Goal: Information Seeking & Learning: Learn about a topic

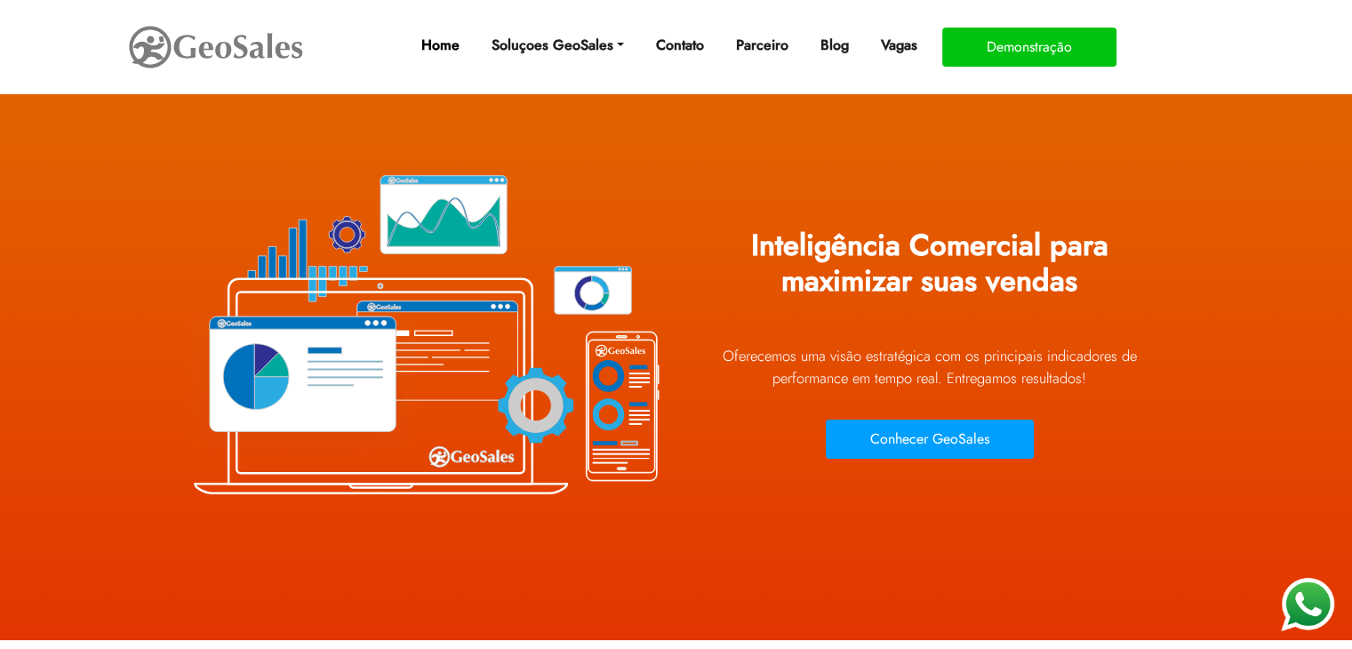
click at [442, 45] on link "Home" at bounding box center [439, 46] width 52 height 36
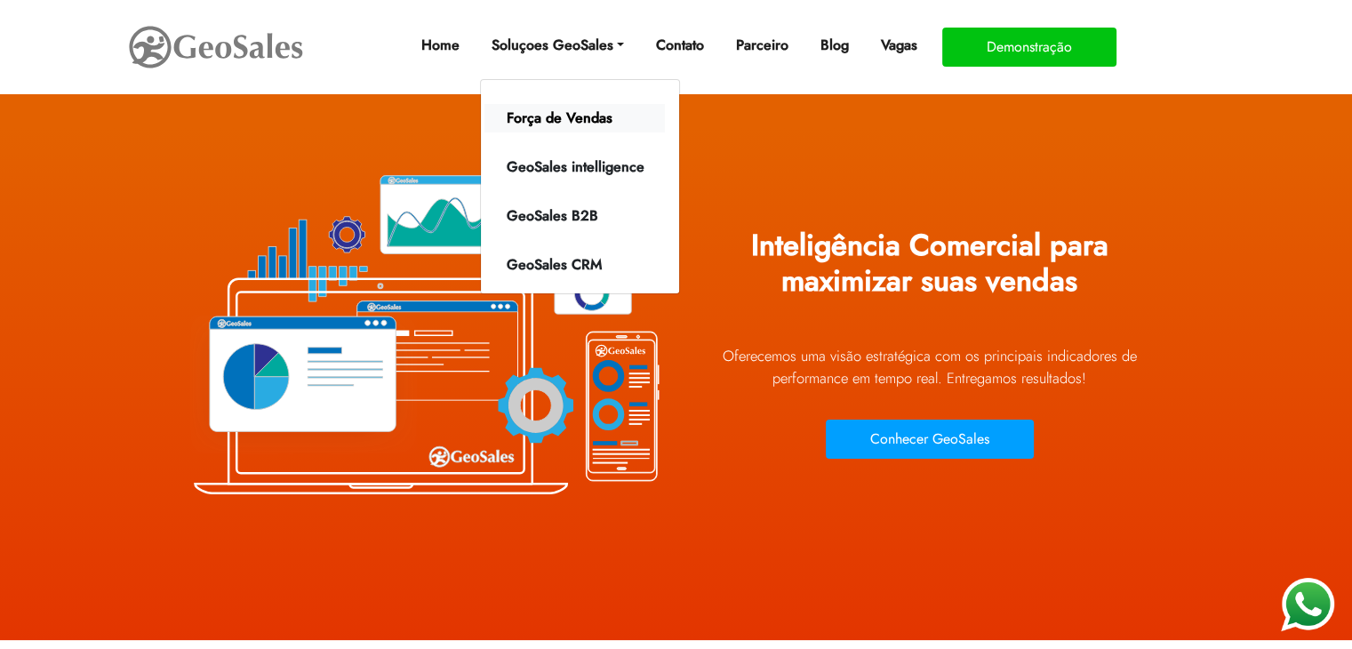
drag, startPoint x: 558, startPoint y: 115, endPoint x: 565, endPoint y: 122, distance: 10.1
click at [560, 116] on link "Força de Vendas" at bounding box center [574, 118] width 180 height 28
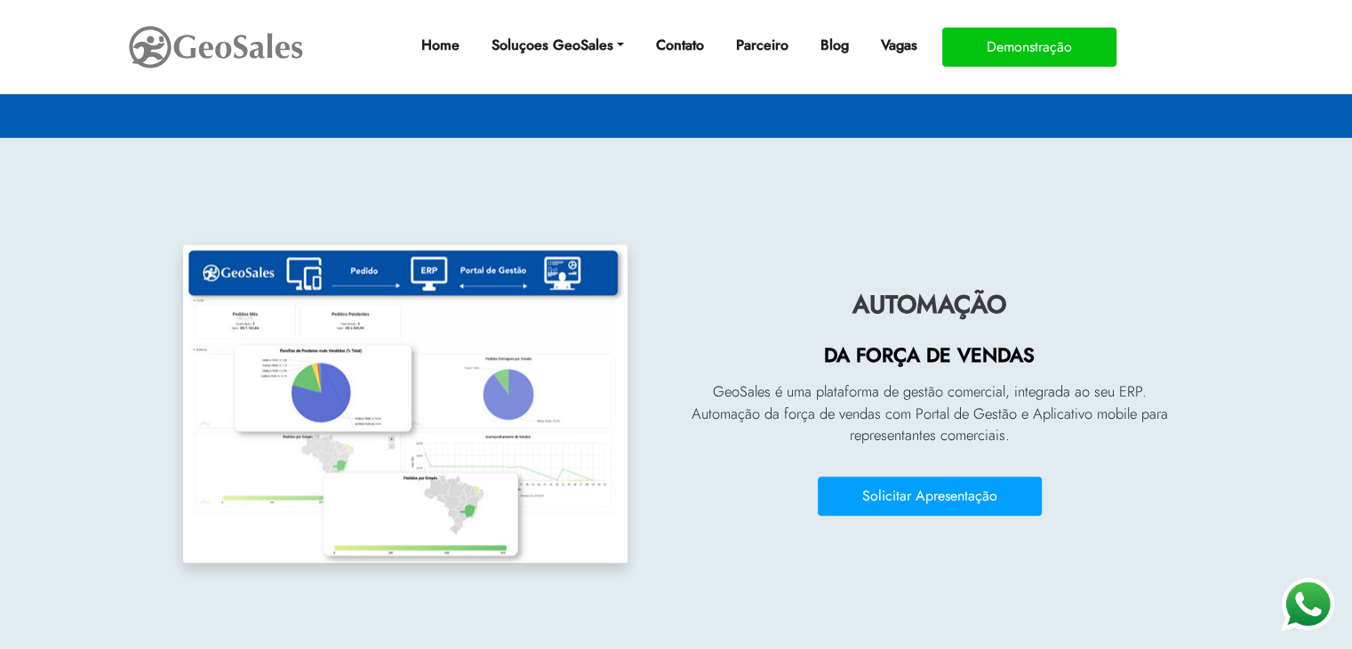
scroll to position [1867, 0]
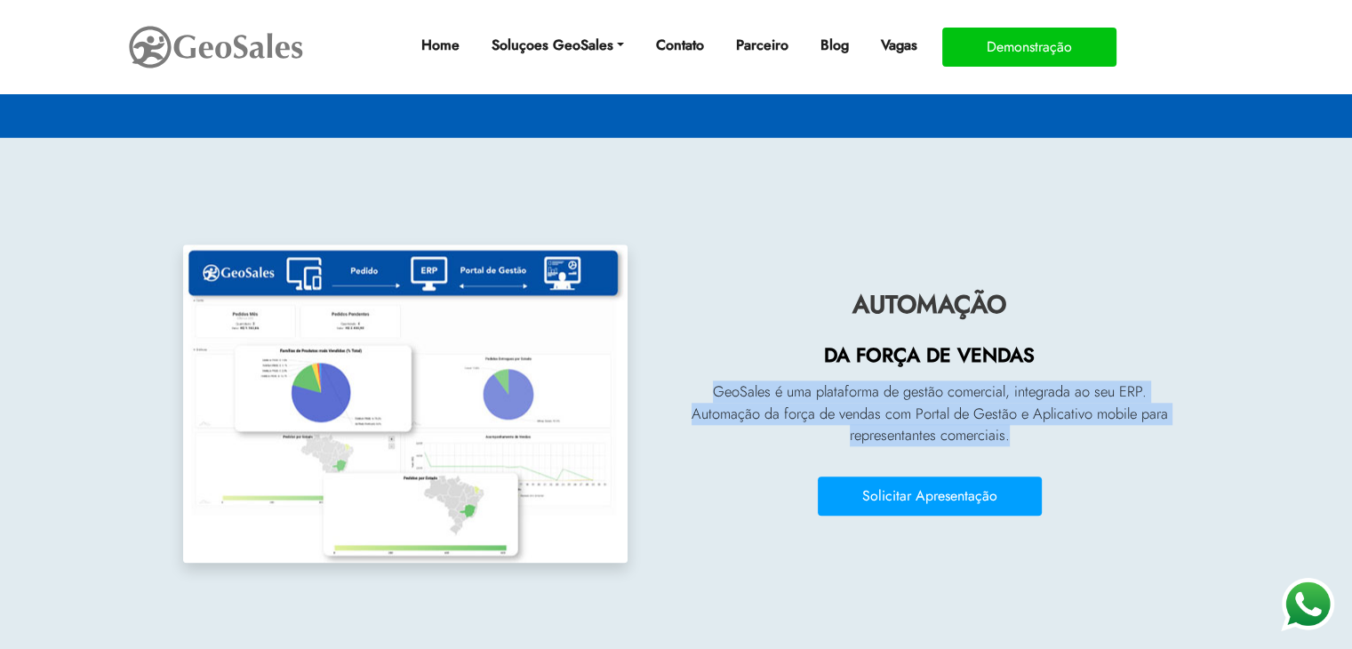
drag, startPoint x: 715, startPoint y: 388, endPoint x: 1184, endPoint y: 438, distance: 472.0
click at [1183, 437] on section "AUTOMAÇÃO DA FORÇA DE VENDAS GeoSales é uma plataforma de gestão comercial, int…" at bounding box center [676, 395] width 1352 height 514
click at [939, 406] on p "GeoSales é uma plataforma de gestão comercial, integrada ao seu ERP. Automação …" at bounding box center [930, 413] width 480 height 67
click at [788, 399] on p "GeoSales é uma plataforma de gestão comercial, integrada ao seu ERP. Automação …" at bounding box center [930, 413] width 480 height 67
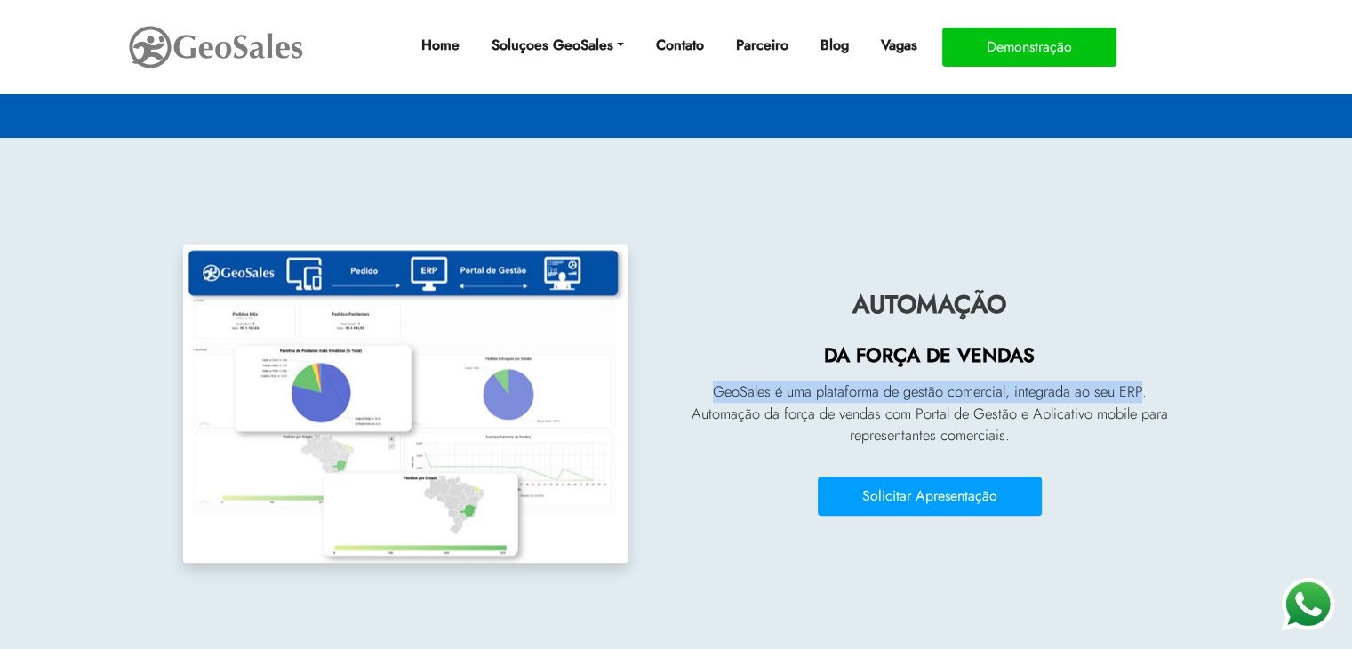
drag, startPoint x: 711, startPoint y: 390, endPoint x: 1140, endPoint y: 396, distance: 429.4
click at [1140, 396] on p "GeoSales é uma plataforma de gestão comercial, integrada ao seu ERP. Automação …" at bounding box center [930, 413] width 480 height 67
copy p "GeoSales é uma plataforma de gestão comercial, integrada ao seu ERP"
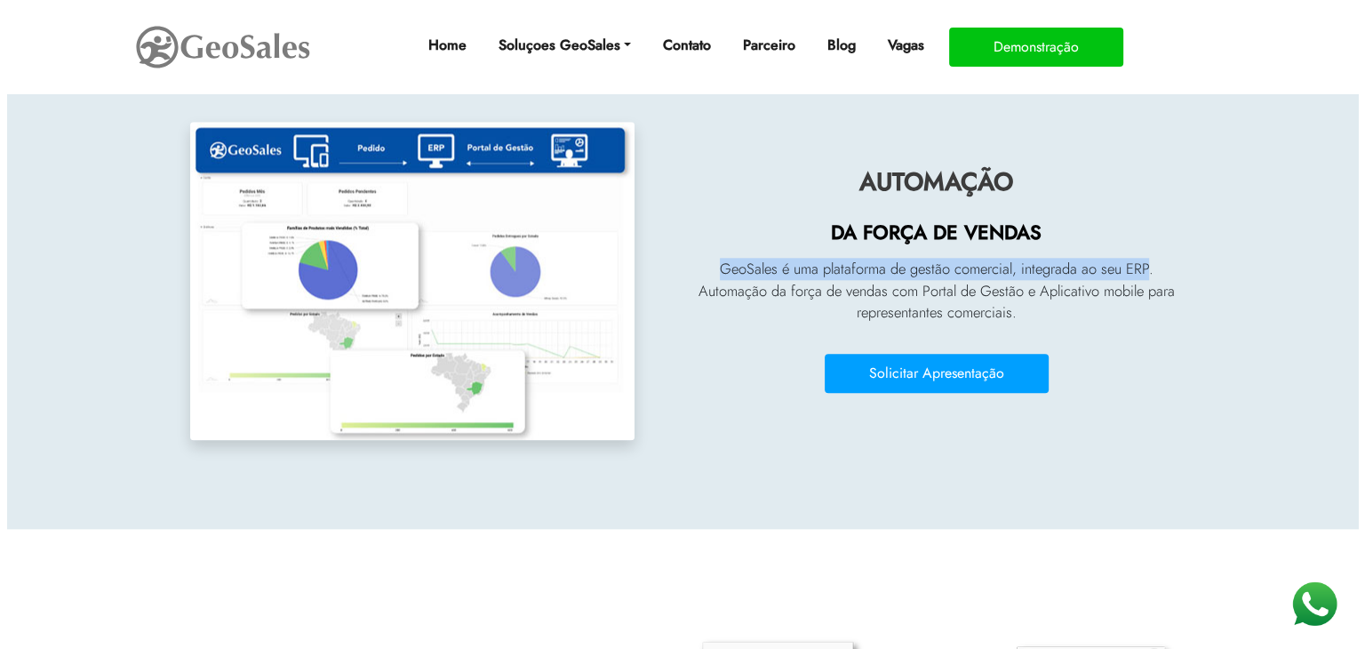
scroll to position [1956, 0]
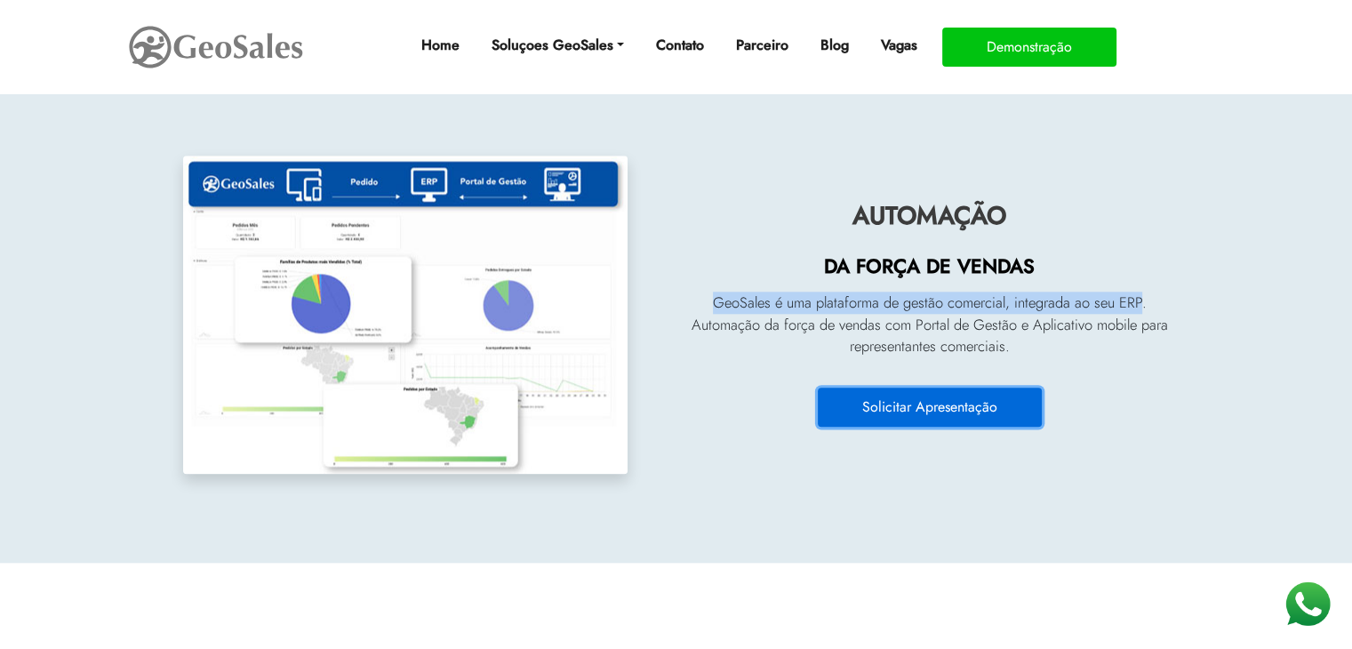
click at [914, 418] on button "Solicitar Apresentação" at bounding box center [930, 407] width 224 height 39
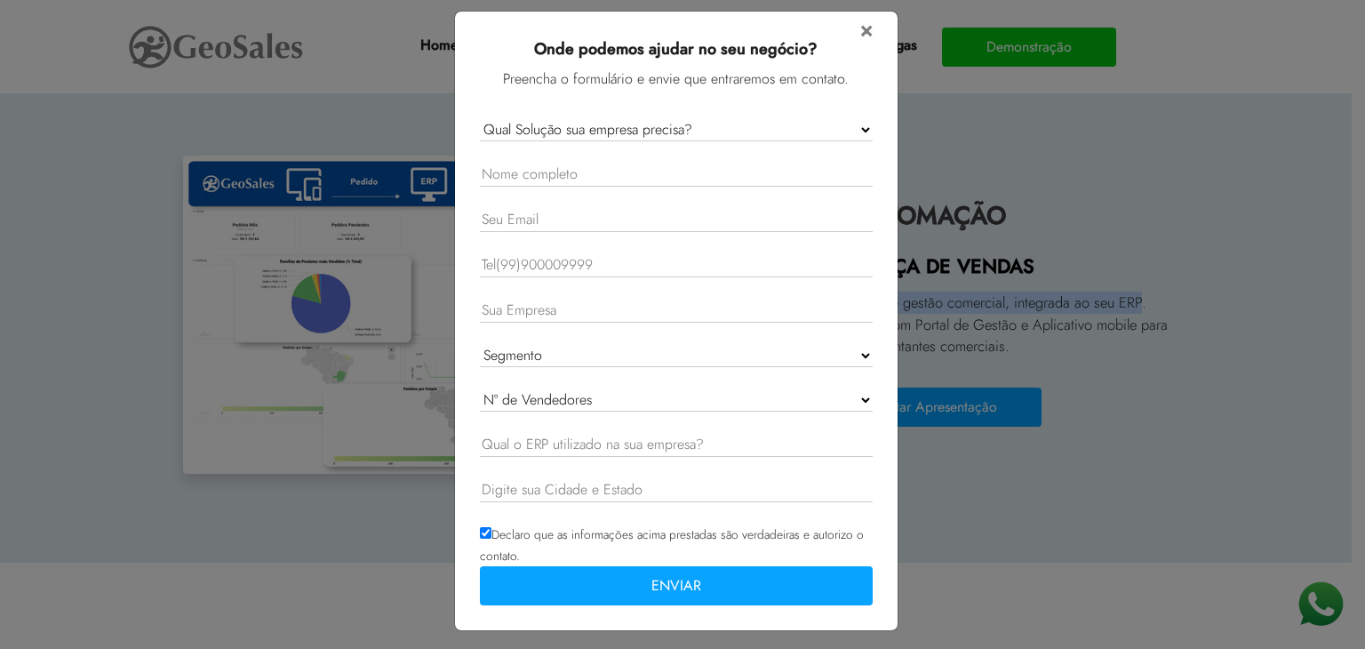
scroll to position [19, 0]
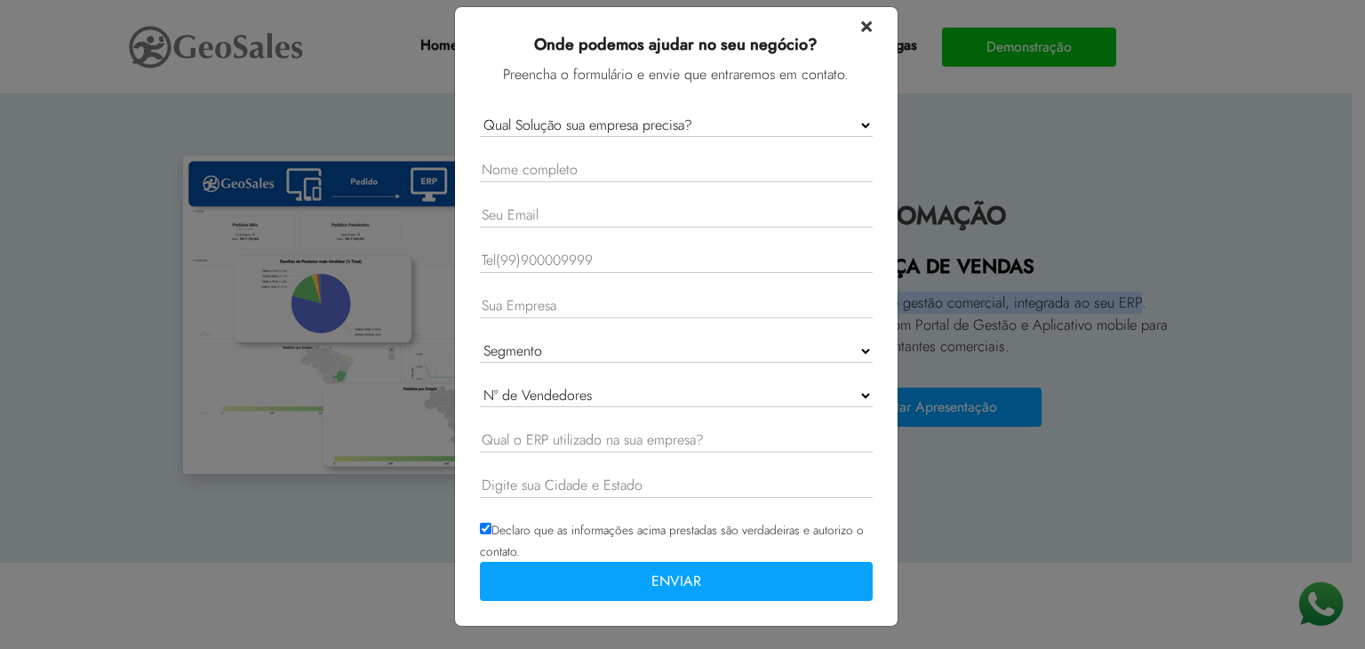
click at [860, 20] on span "×" at bounding box center [866, 24] width 12 height 31
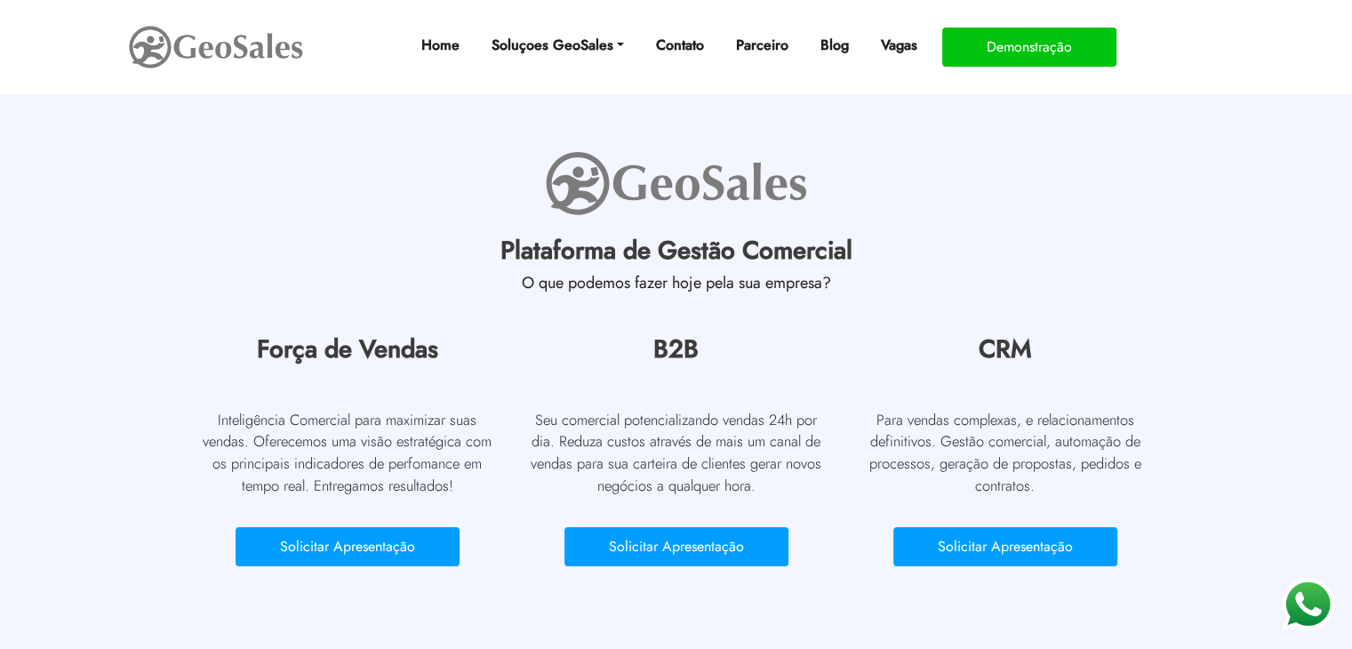
scroll to position [5412, 0]
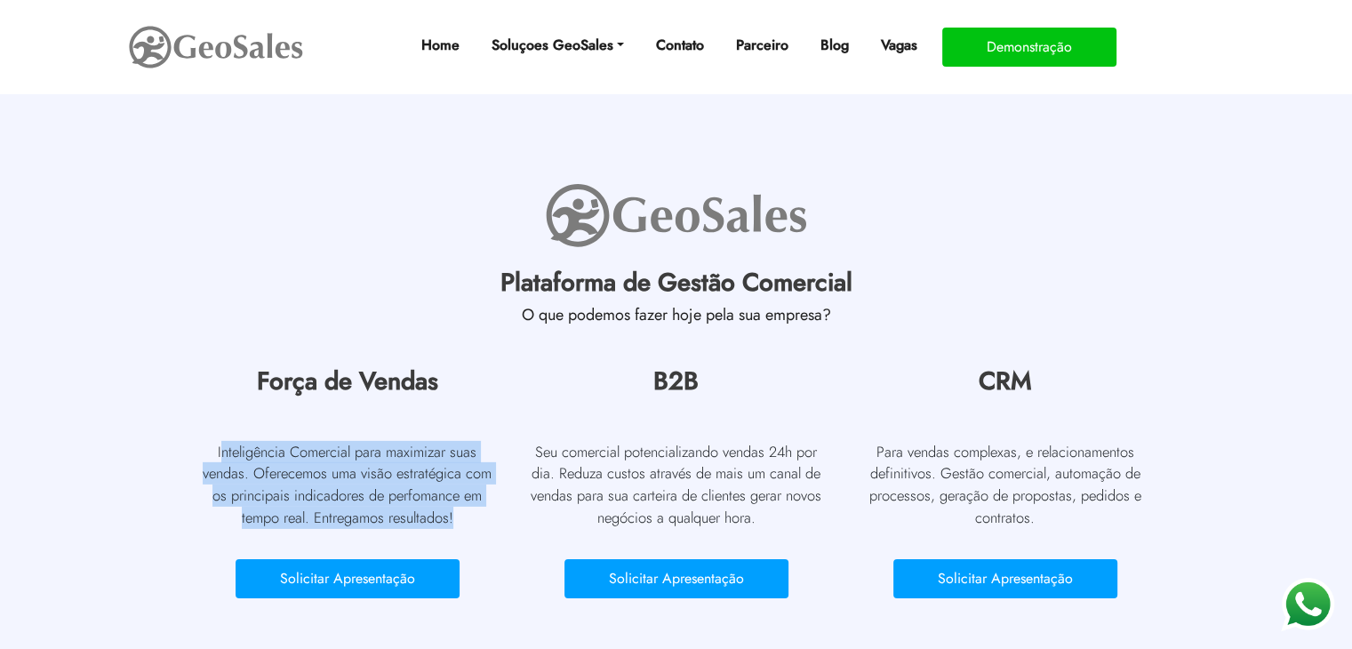
drag, startPoint x: 220, startPoint y: 451, endPoint x: 459, endPoint y: 524, distance: 249.1
click at [459, 524] on p "Inteligência Comercial para maximizar suas vendas. Oferecemos uma visão estrat…" at bounding box center [347, 485] width 302 height 88
click at [404, 495] on p "Inteligência Comercial para maximizar suas vendas. Oferecemos uma visão estrat…" at bounding box center [347, 485] width 302 height 88
click at [265, 451] on p "Inteligência Comercial para maximizar suas vendas. Oferecemos uma visão estrat…" at bounding box center [347, 485] width 302 height 88
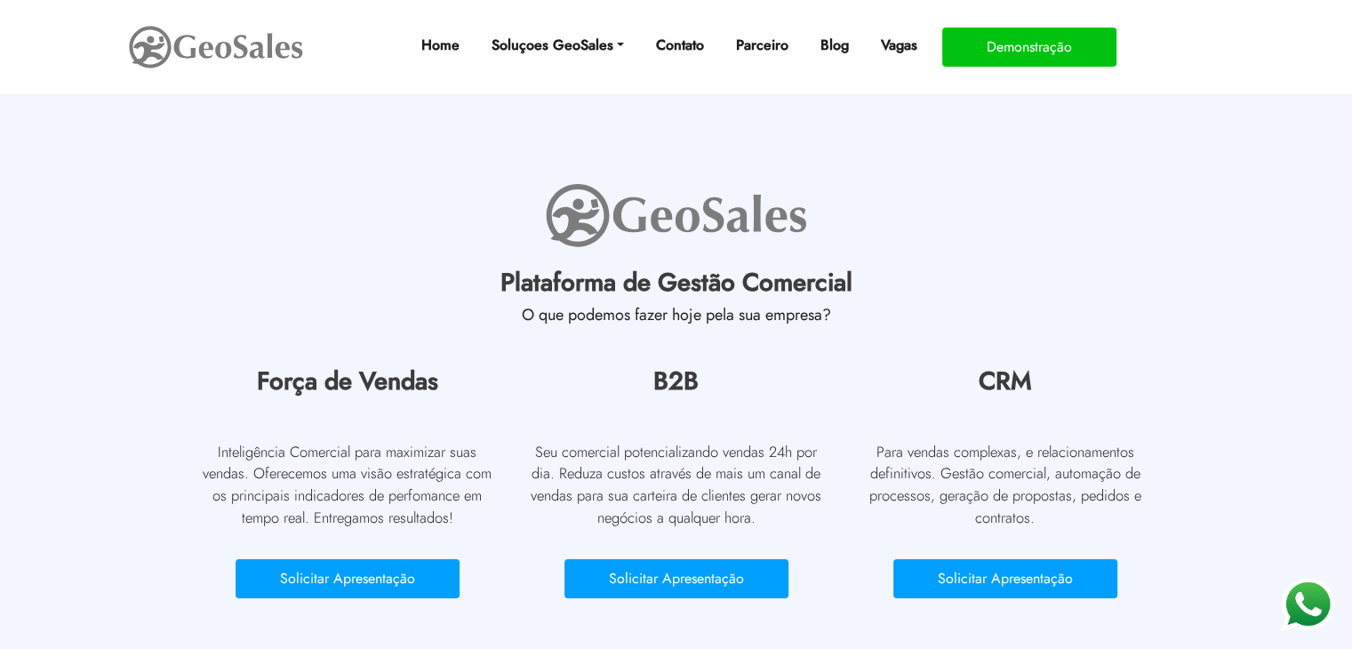
click at [321, 429] on div "Força de Vendas Inteligência Comercial para maximizar suas vendas. Oferecemos u…" at bounding box center [347, 486] width 302 height 241
